Goal: Task Accomplishment & Management: Use online tool/utility

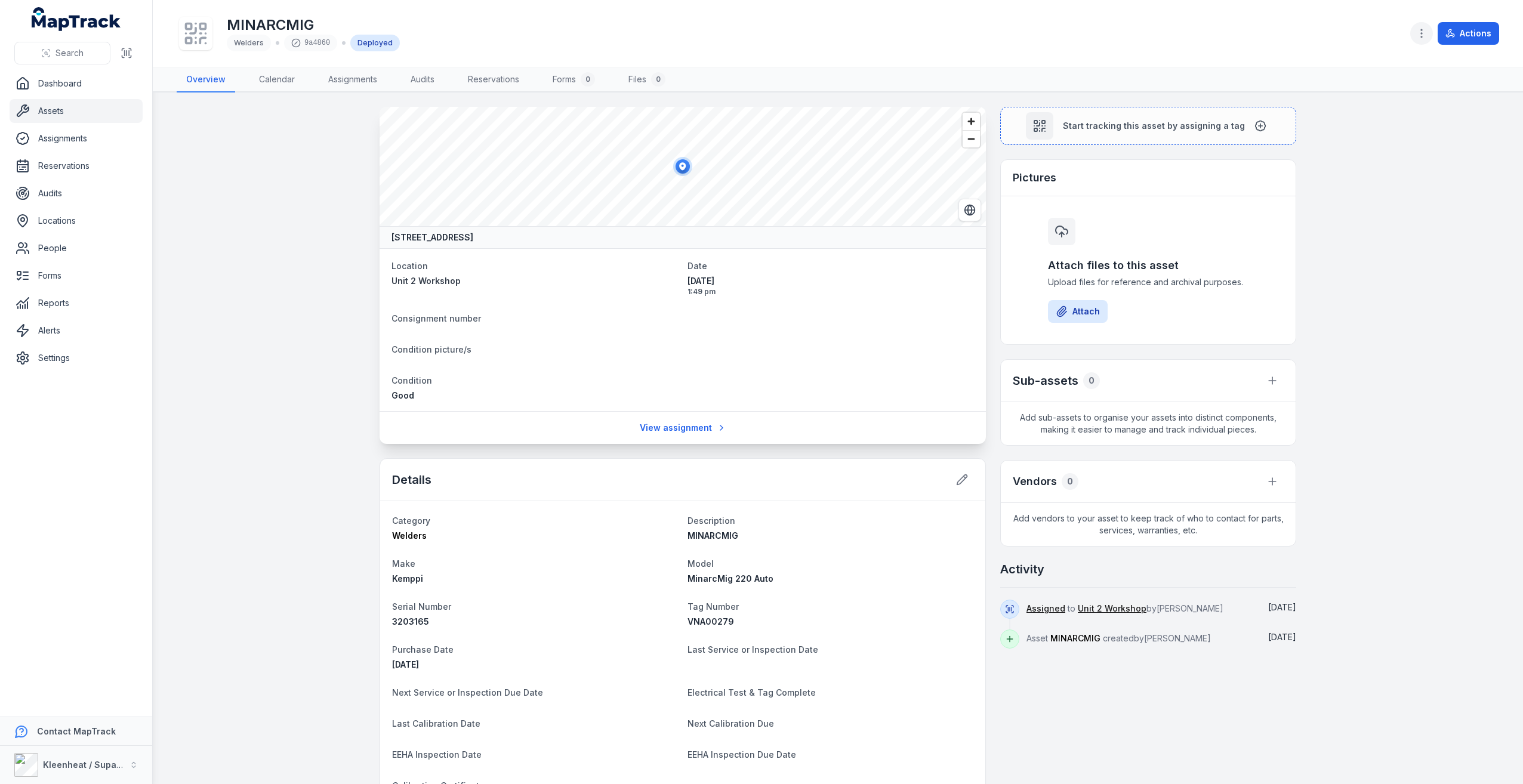
click at [1423, 29] on icon "button" at bounding box center [1421, 33] width 12 height 12
click at [80, 112] on div "Search Dashboard Assets Assignments Reservations Audits Locations People Forms …" at bounding box center [762, 392] width 1523 height 784
click at [55, 108] on link "Assets" at bounding box center [76, 111] width 133 height 24
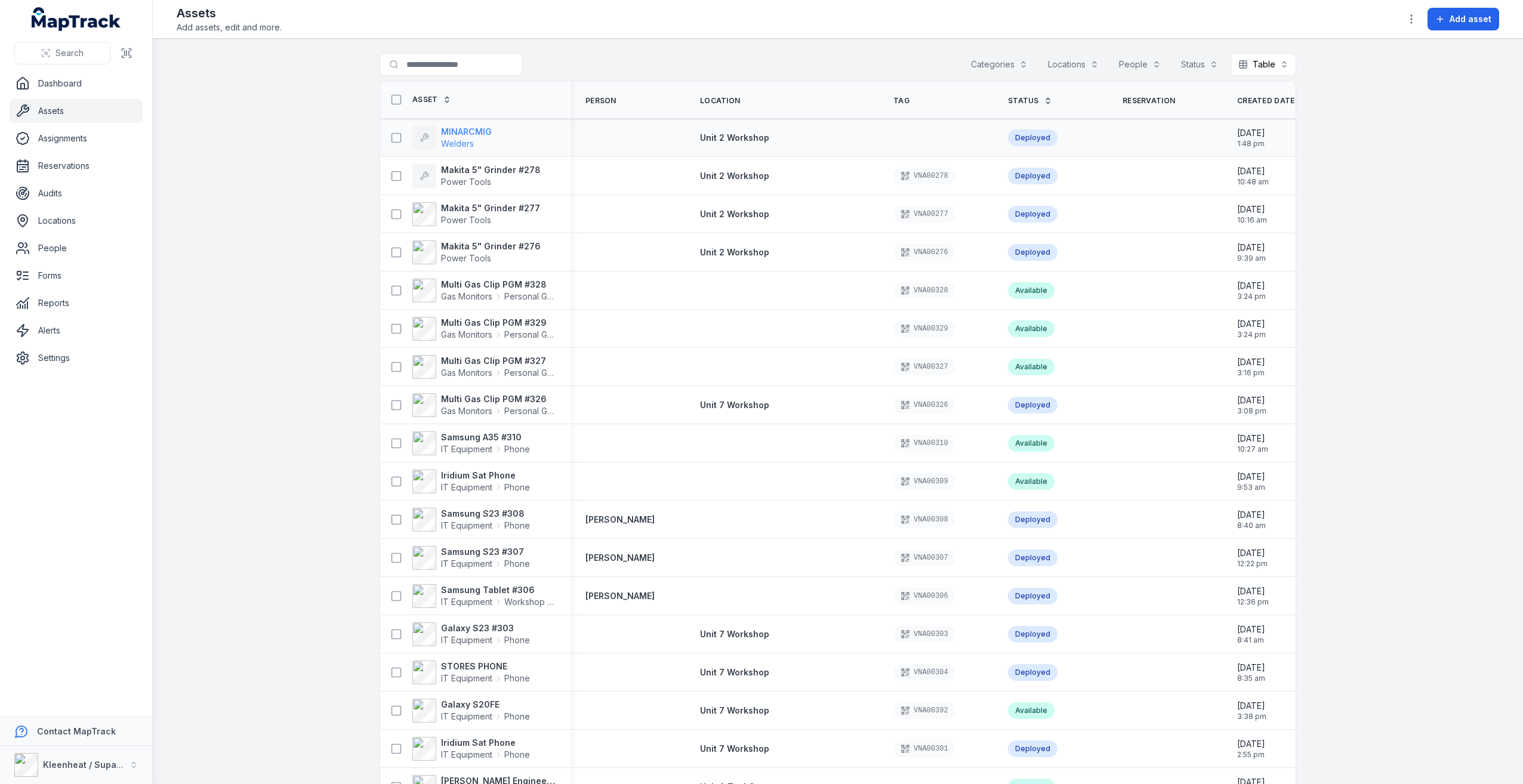
click at [455, 130] on strong "MINARCMIG" at bounding box center [466, 131] width 51 height 12
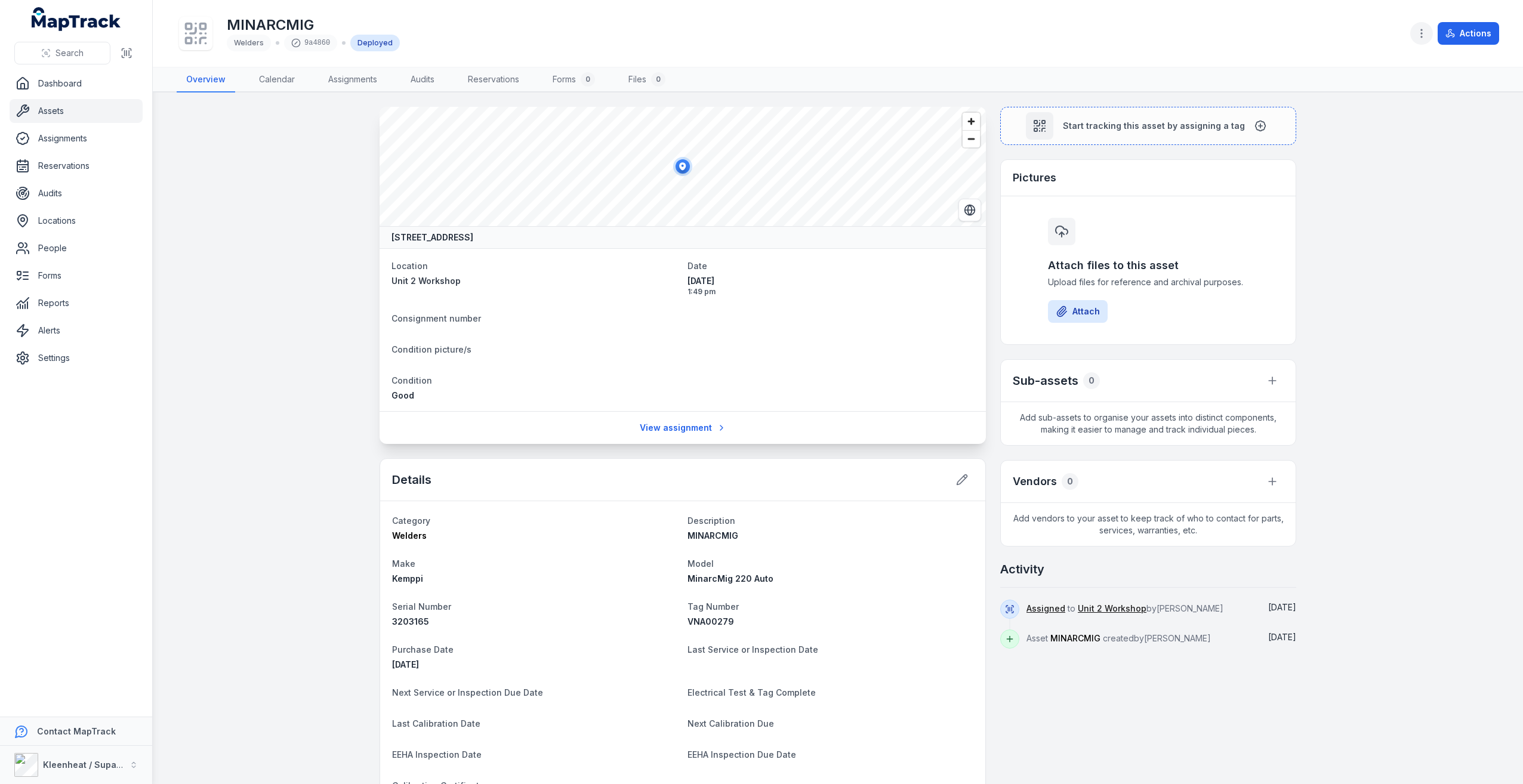
click at [1426, 29] on icon "button" at bounding box center [1421, 33] width 12 height 12
click at [1133, 52] on div "MINARCMIG Welders 9a4860 Deployed Actions" at bounding box center [838, 33] width 1323 height 57
click at [49, 109] on link "Assets" at bounding box center [76, 111] width 133 height 24
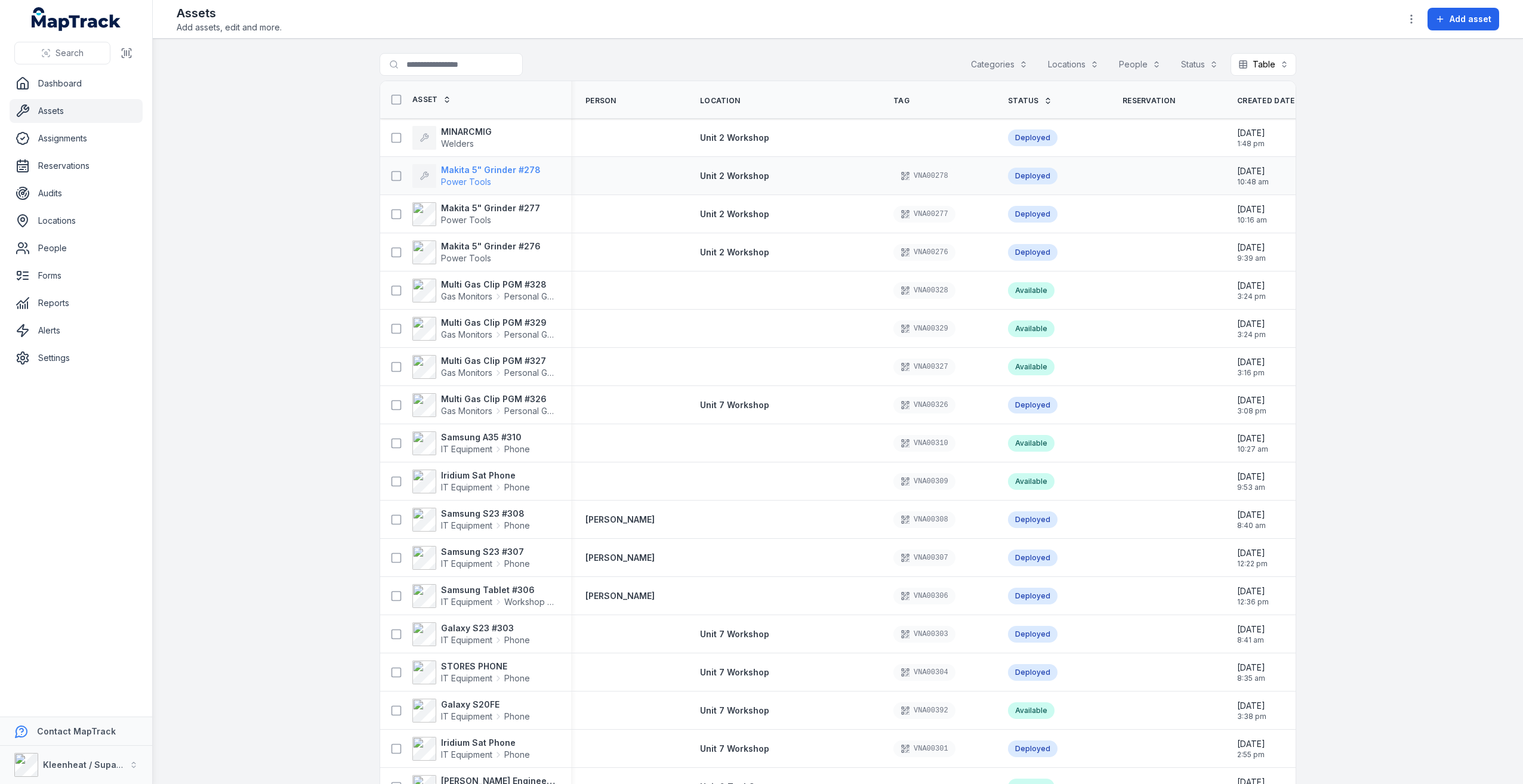
click at [459, 174] on strong "Makita 5" Grinder #278" at bounding box center [491, 169] width 100 height 12
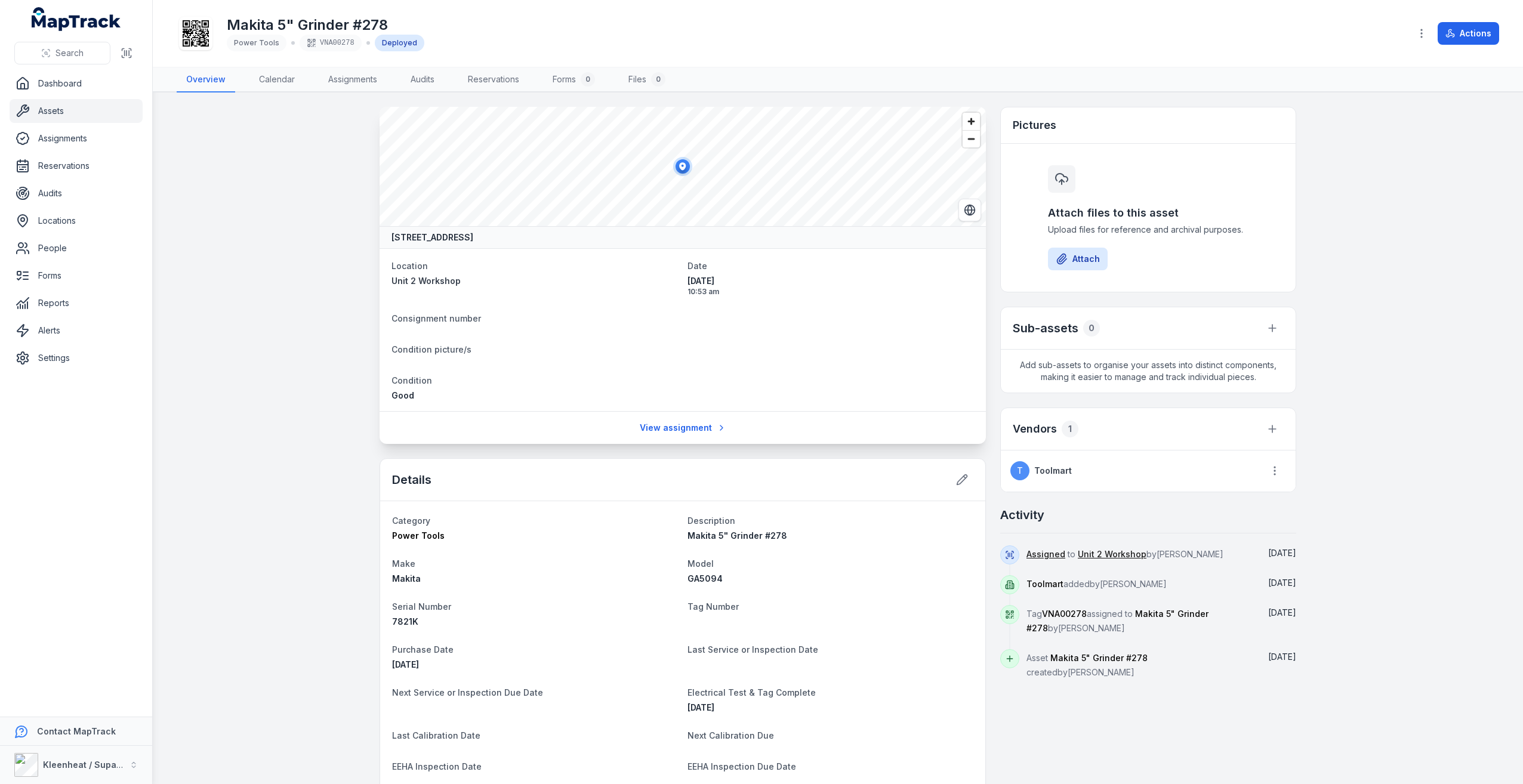
click at [68, 100] on link "Assets" at bounding box center [76, 111] width 133 height 24
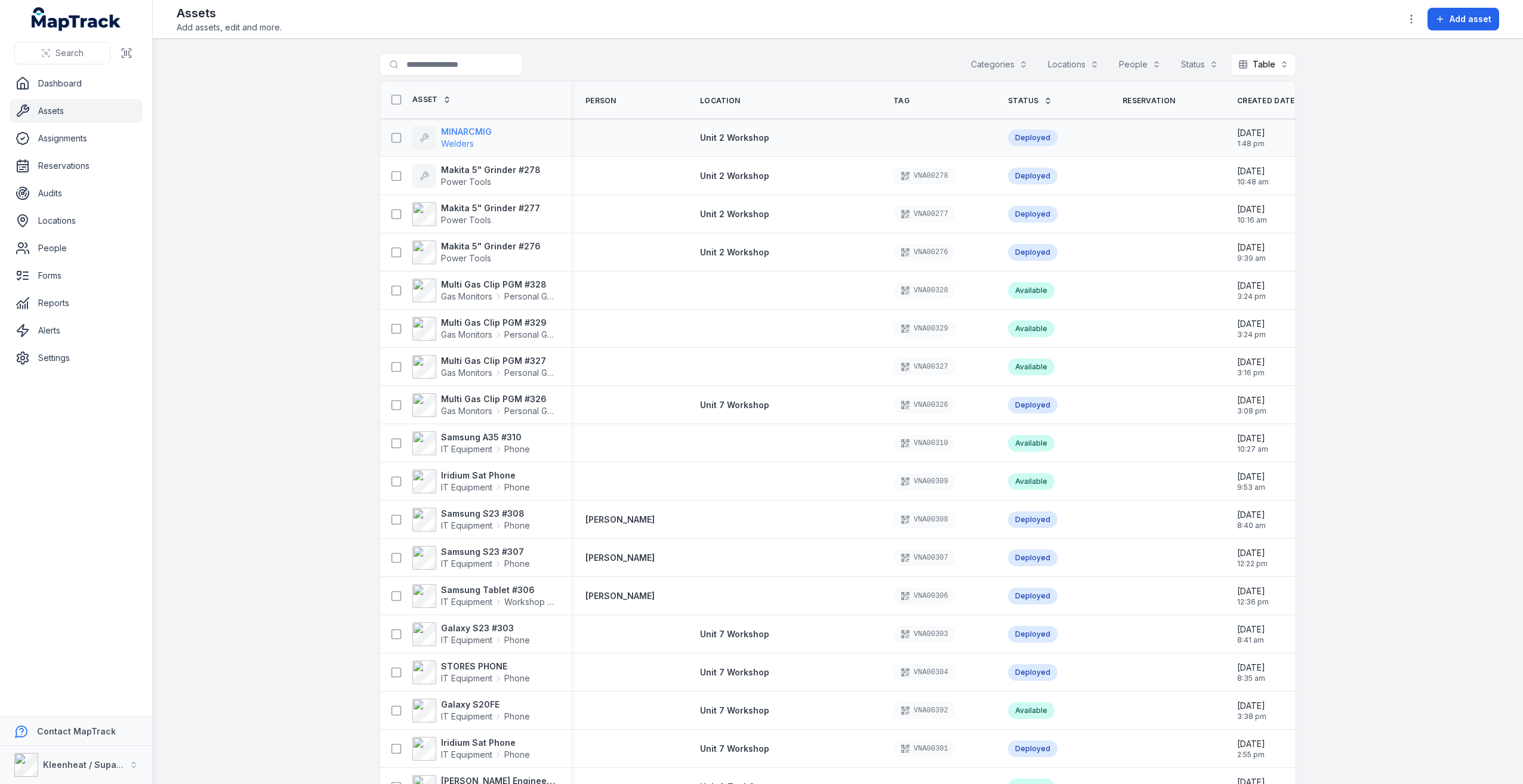
click at [473, 128] on strong "MINARCMIG" at bounding box center [466, 131] width 51 height 12
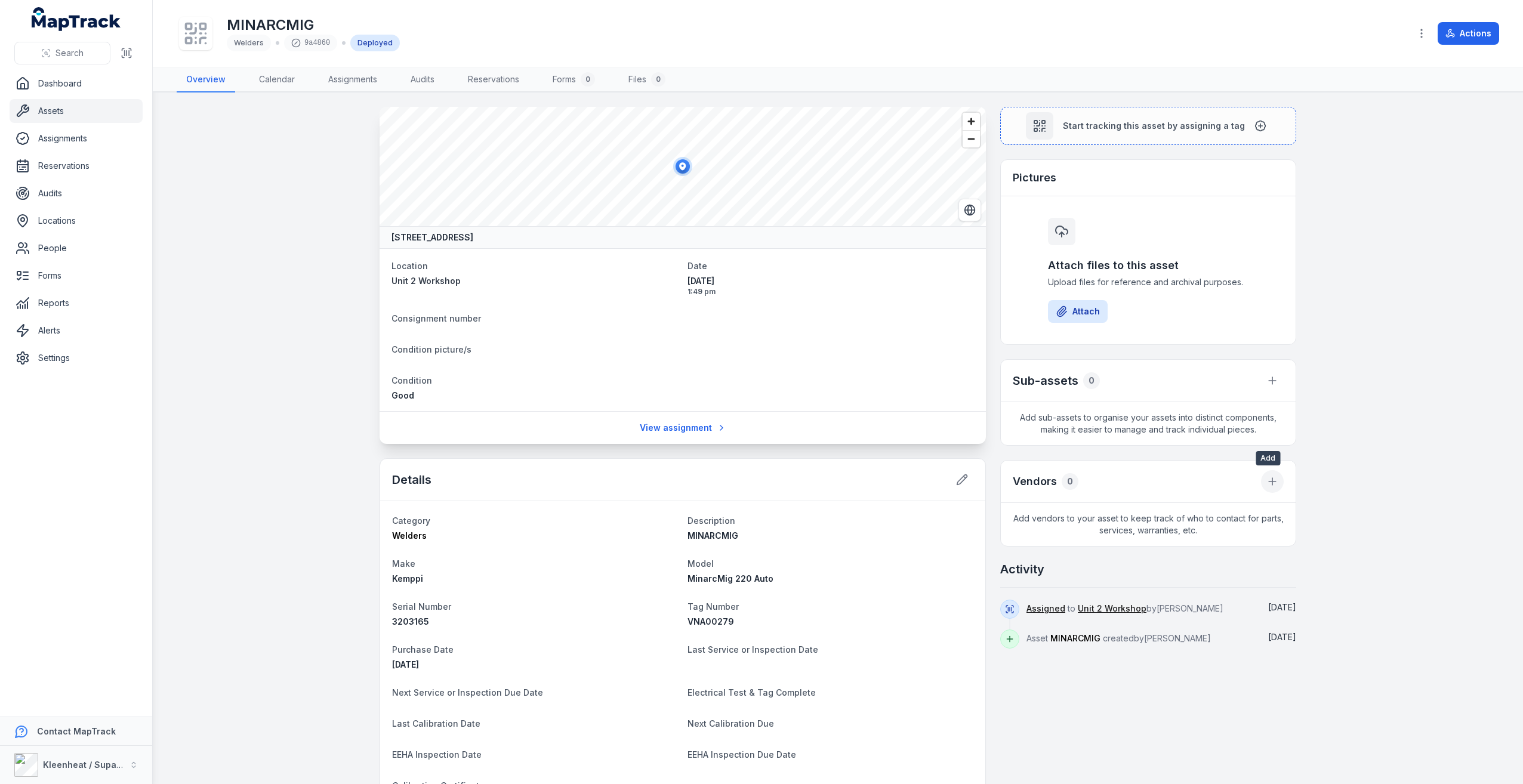
click at [1272, 483] on icon at bounding box center [1272, 481] width 12 height 12
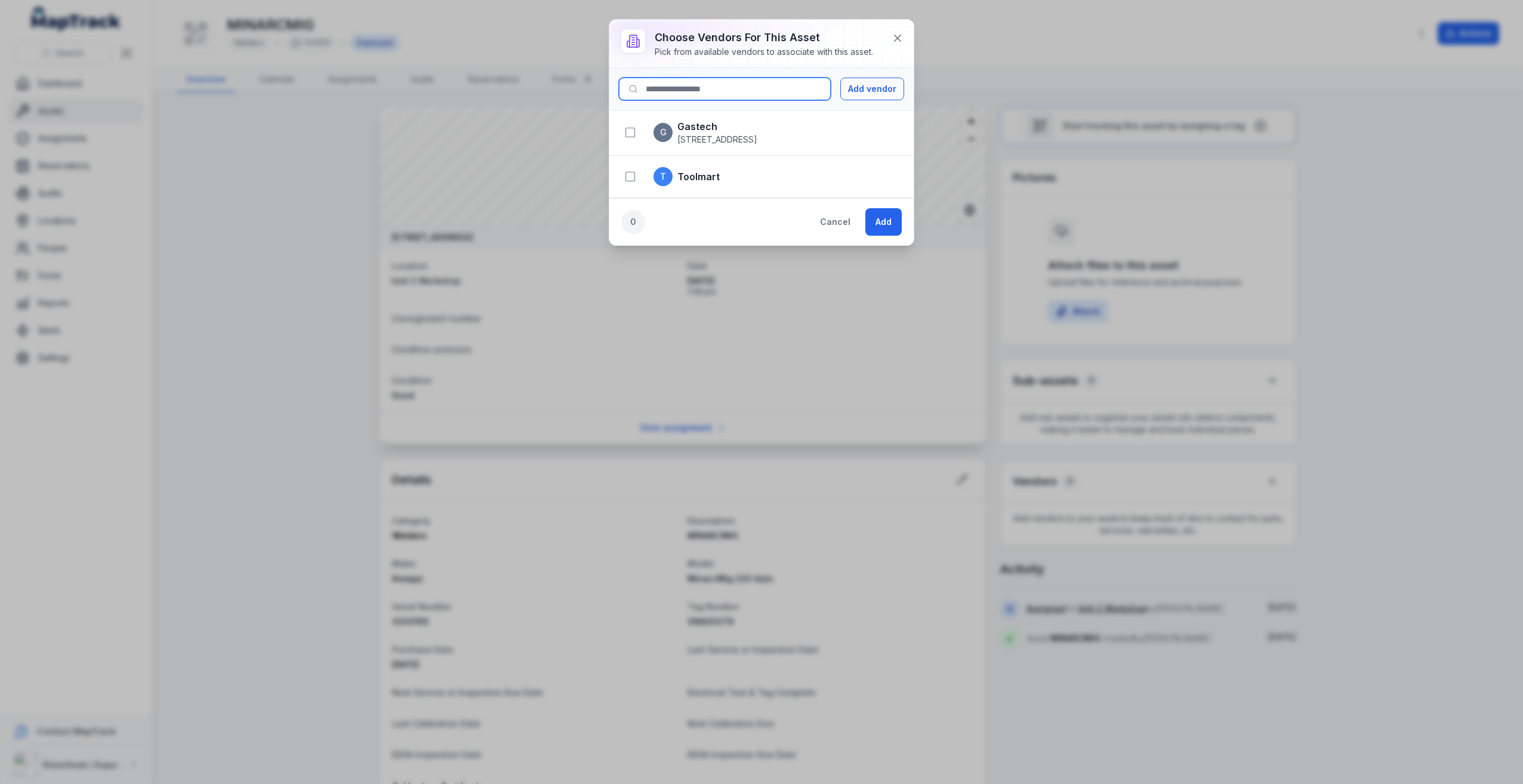
click at [744, 84] on input at bounding box center [725, 88] width 212 height 23
click at [894, 80] on button "Add vendor" at bounding box center [872, 88] width 64 height 23
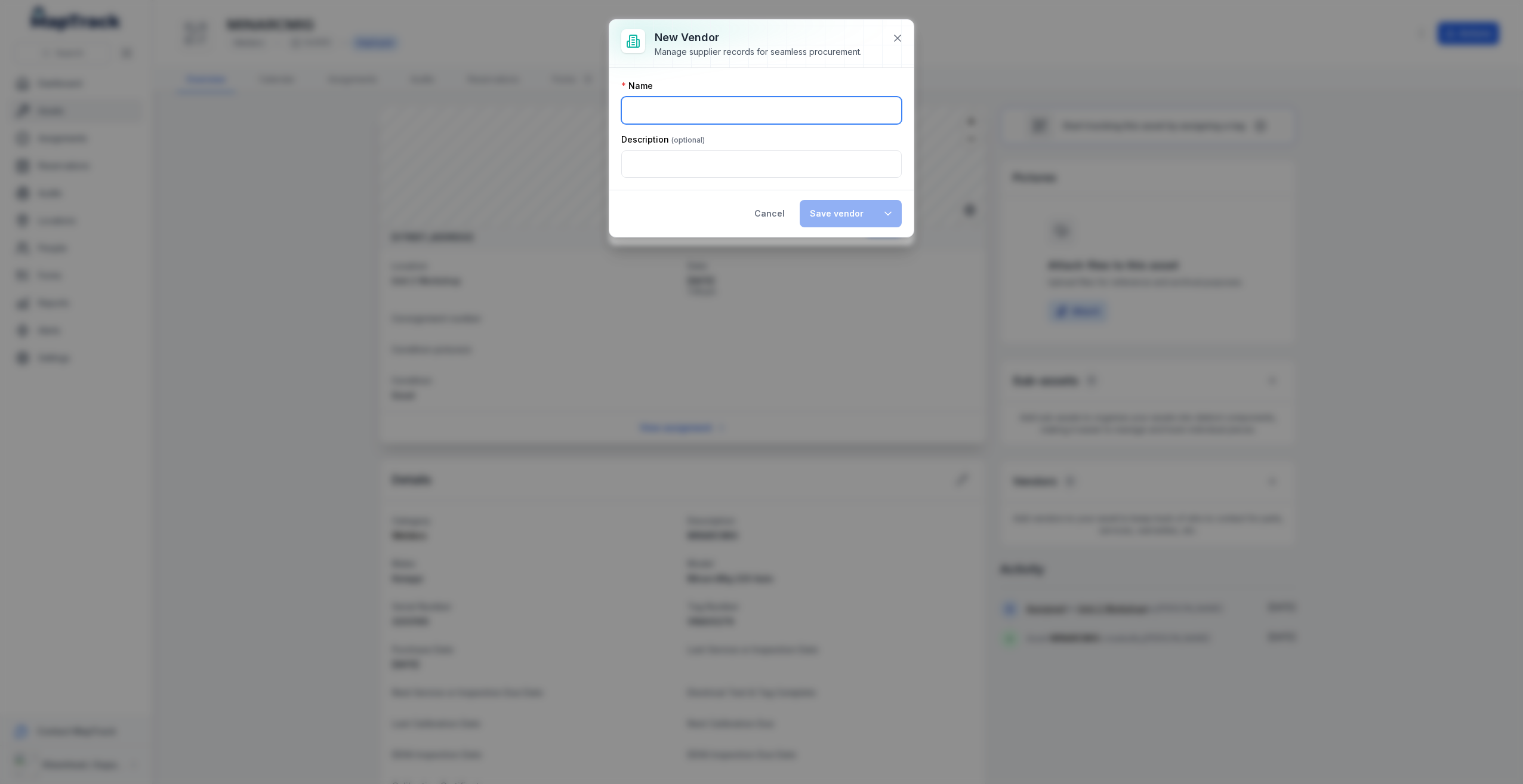
click at [737, 115] on input ":r1g8:-form-item-label" at bounding box center [762, 110] width 280 height 27
click at [666, 116] on input "****" at bounding box center [762, 110] width 280 height 27
type input "**********"
click at [854, 214] on button "Save vendor" at bounding box center [836, 213] width 74 height 27
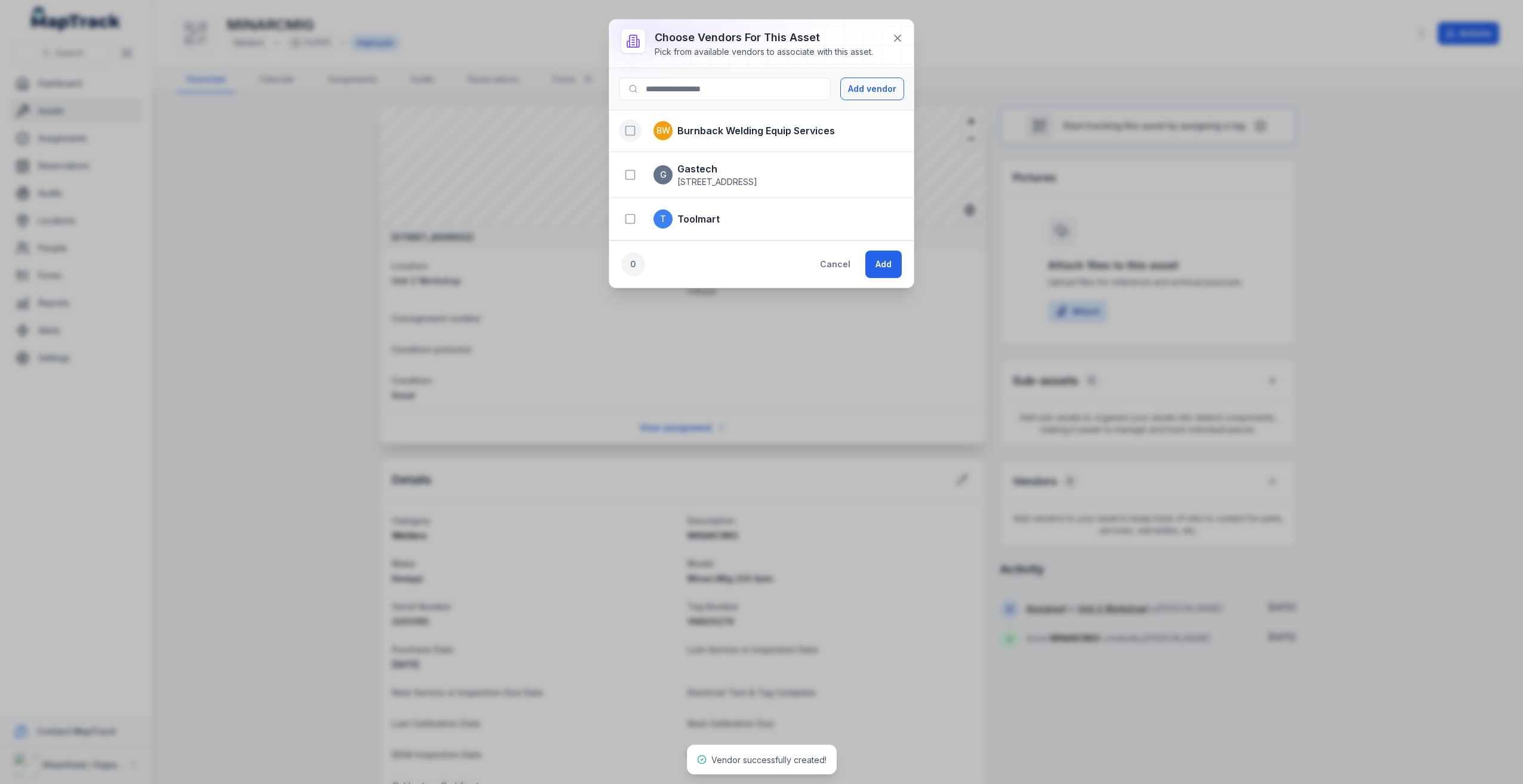
click at [626, 134] on rect "button" at bounding box center [630, 130] width 9 height 9
click at [884, 263] on button "Add" at bounding box center [883, 264] width 37 height 27
